Goal: Information Seeking & Learning: Learn about a topic

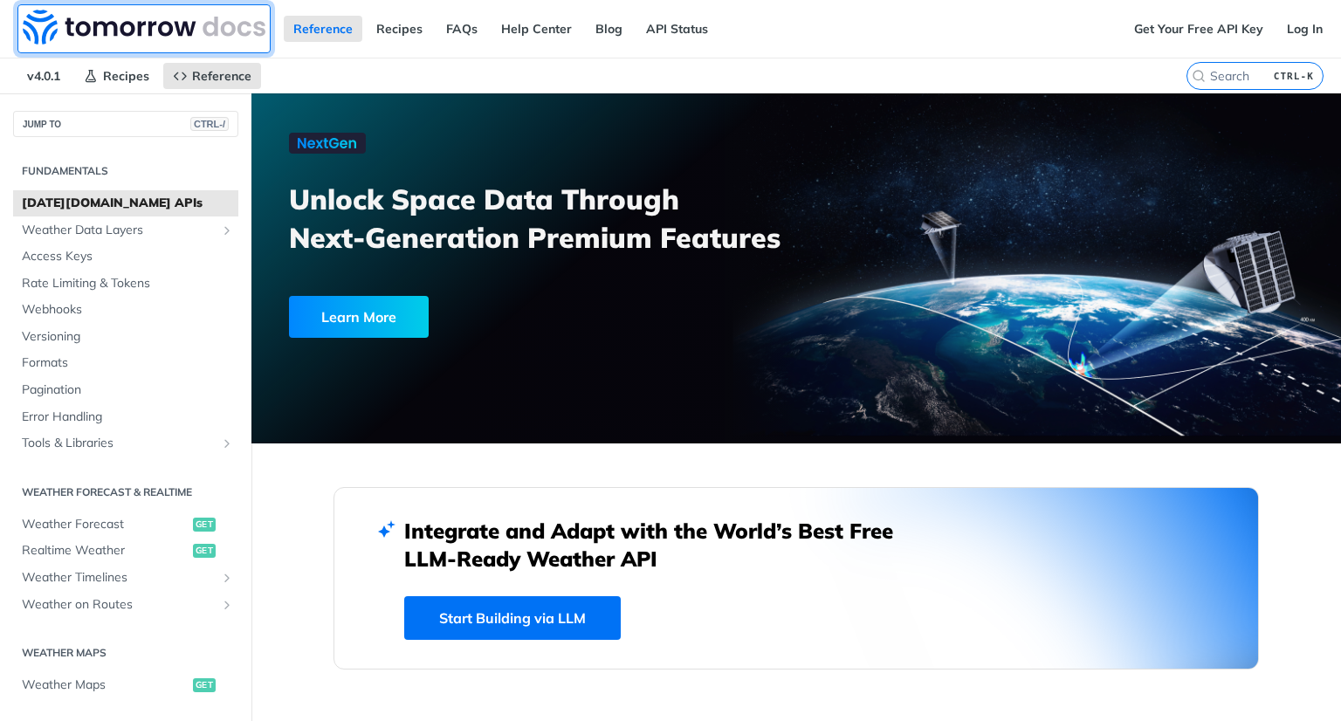
click at [147, 32] on img at bounding box center [144, 27] width 243 height 35
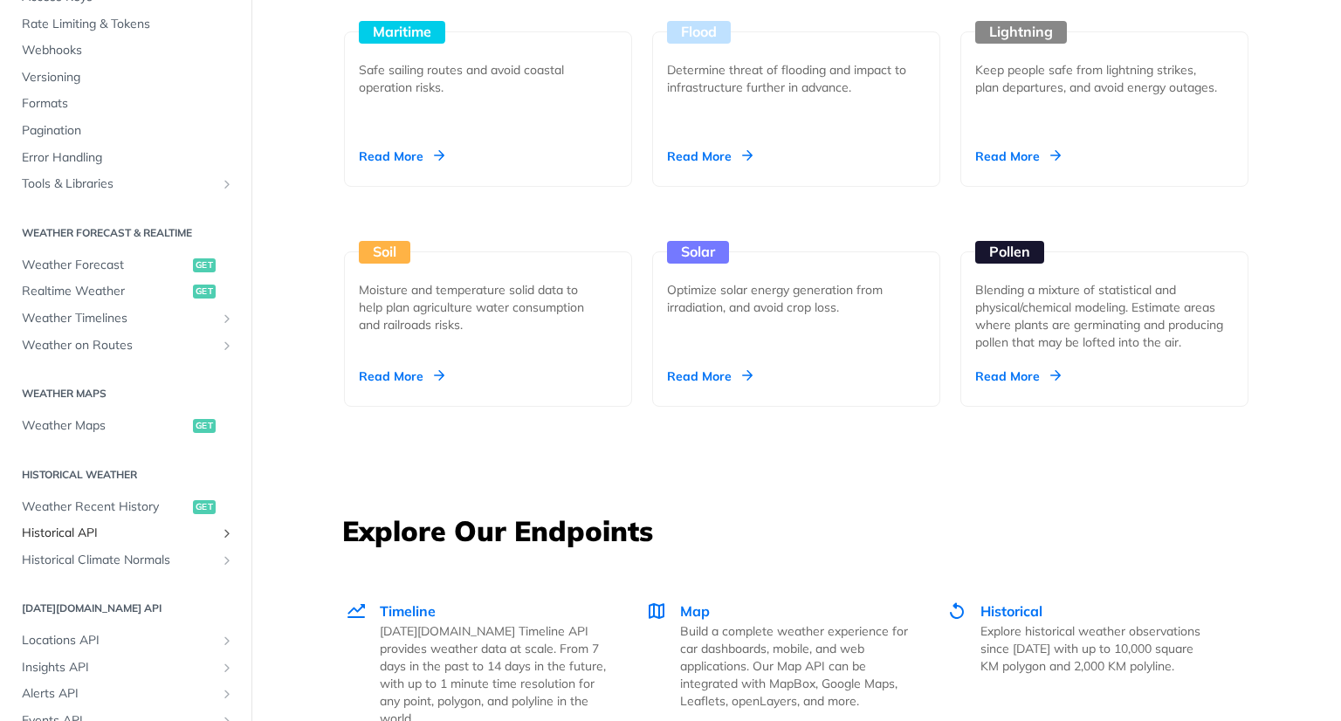
scroll to position [175, 0]
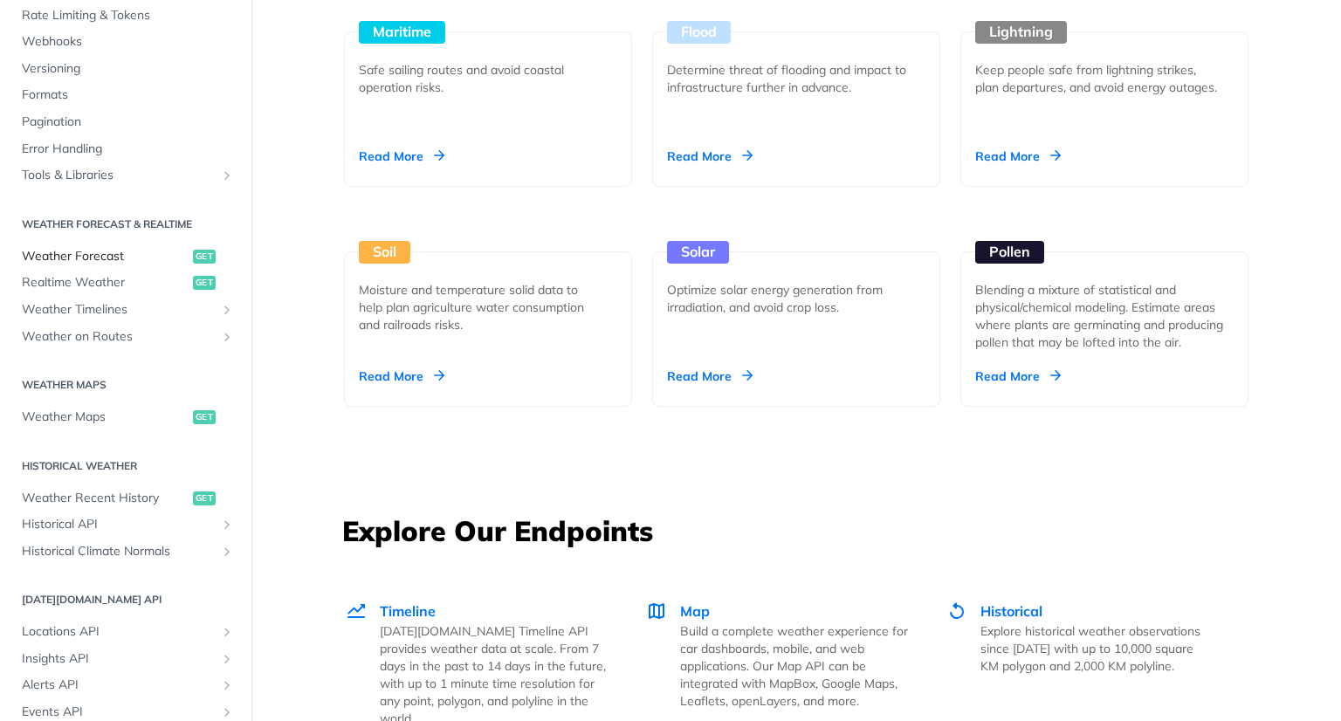
click at [104, 260] on span "Weather Forecast" at bounding box center [105, 256] width 167 height 17
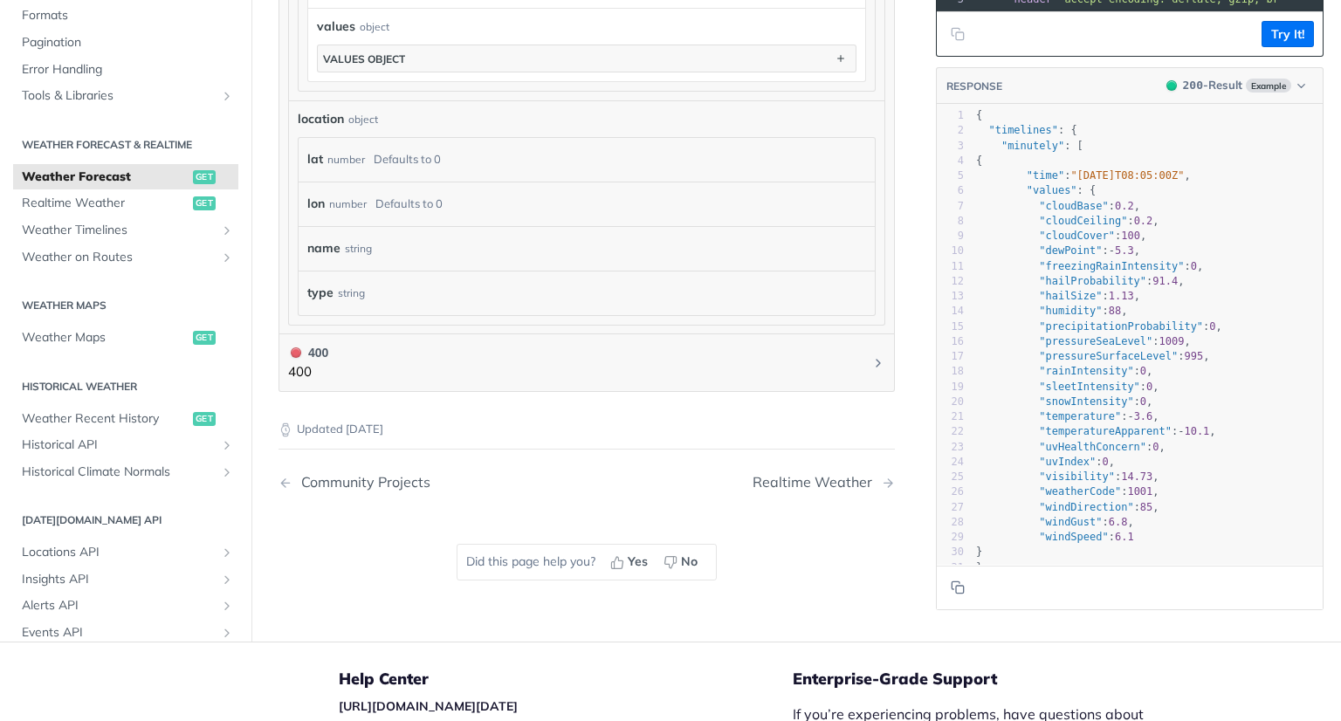
scroll to position [1581, 0]
